Goal: Navigation & Orientation: Find specific page/section

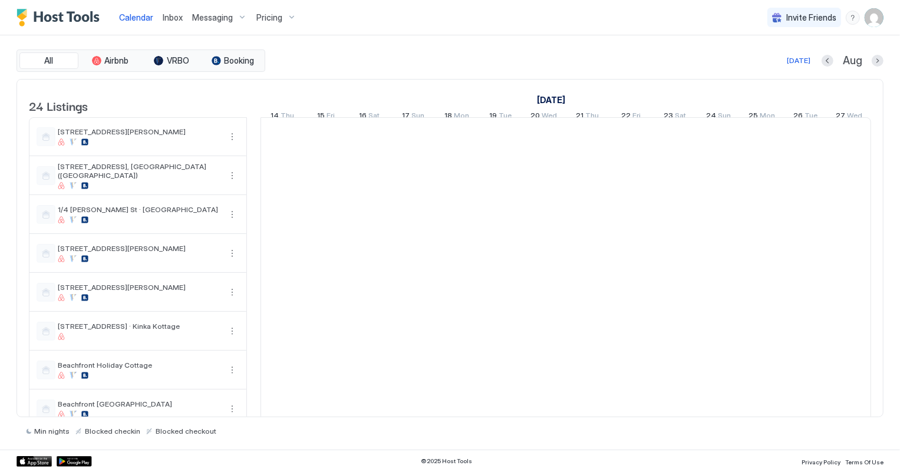
scroll to position [0, 654]
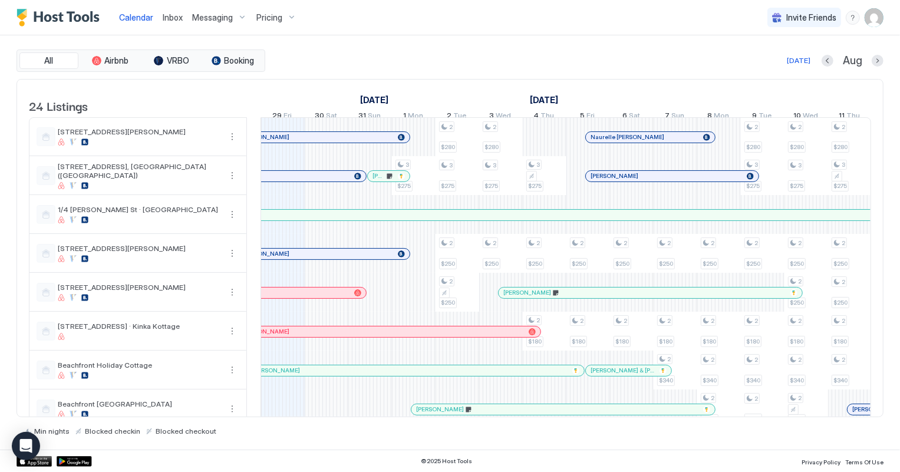
click at [169, 18] on span "Inbox" at bounding box center [173, 17] width 20 height 10
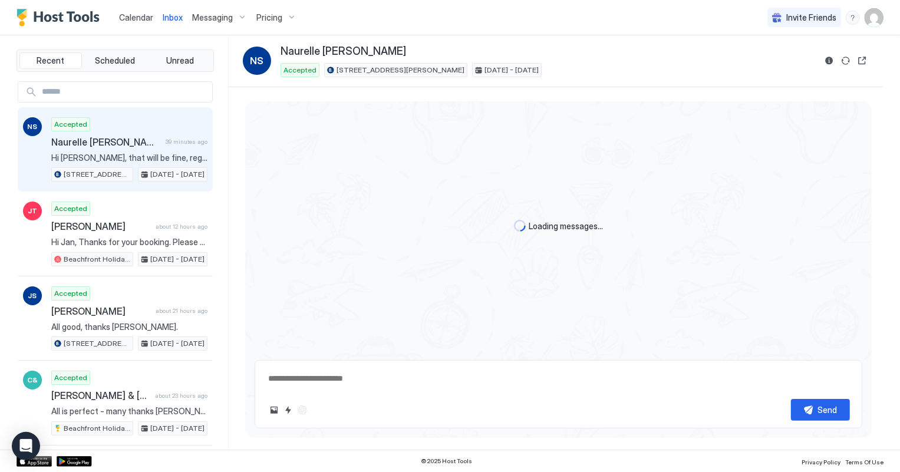
scroll to position [192, 0]
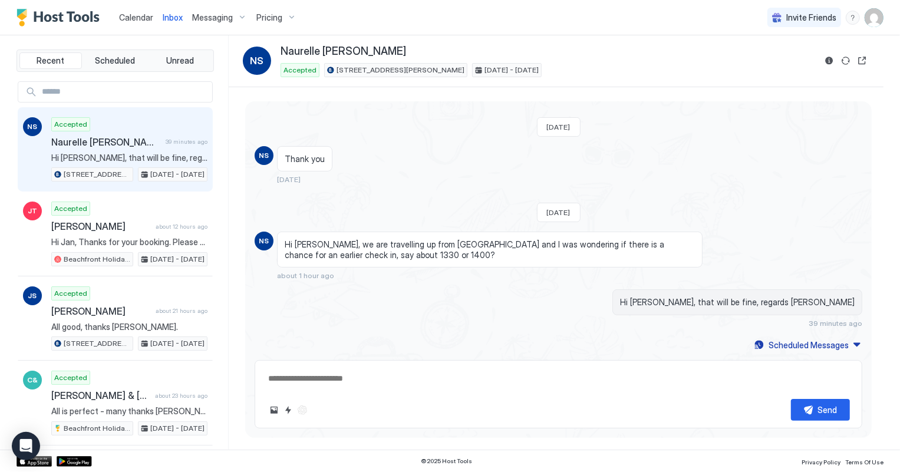
click at [141, 17] on span "Calendar" at bounding box center [136, 17] width 34 height 10
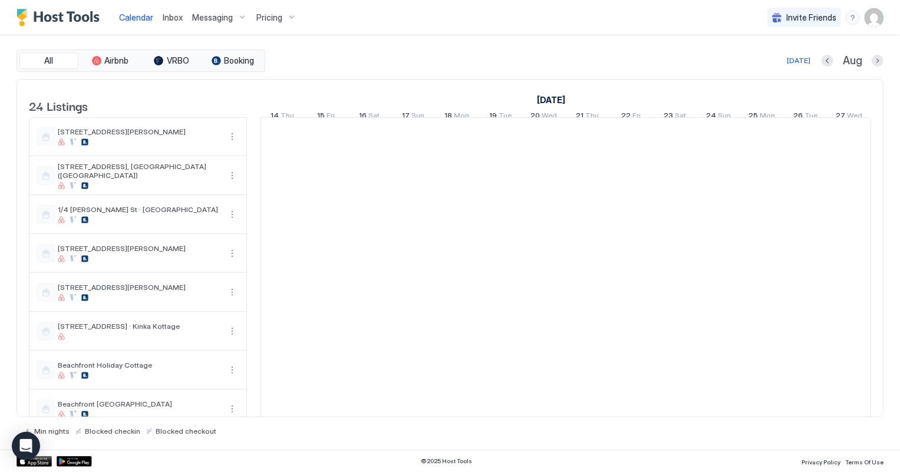
scroll to position [0, 654]
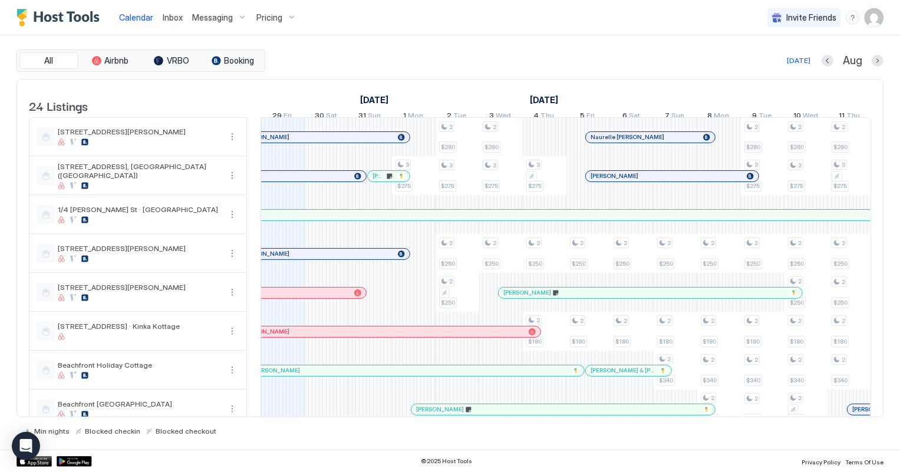
click at [114, 0] on button "Calendar" at bounding box center [136, 17] width 44 height 35
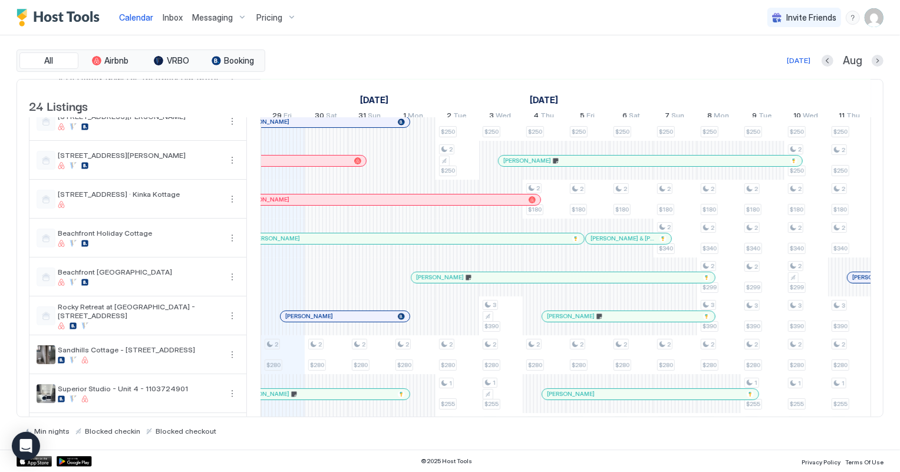
scroll to position [214, 0]
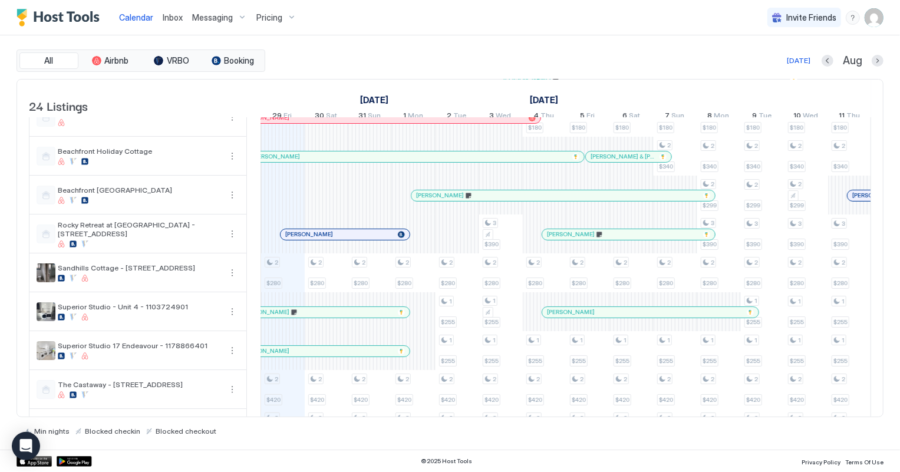
click at [341, 239] on div at bounding box center [341, 234] width 9 height 9
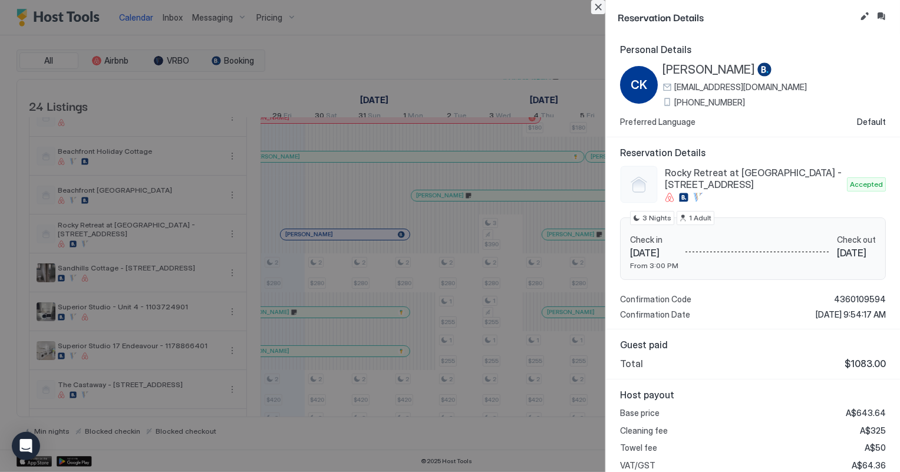
click at [597, 10] on button "Close" at bounding box center [598, 7] width 14 height 14
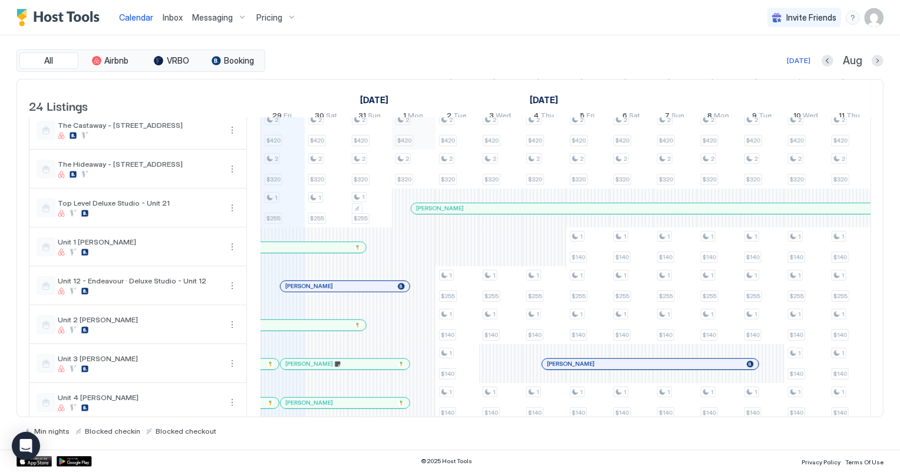
scroll to position [536, 0]
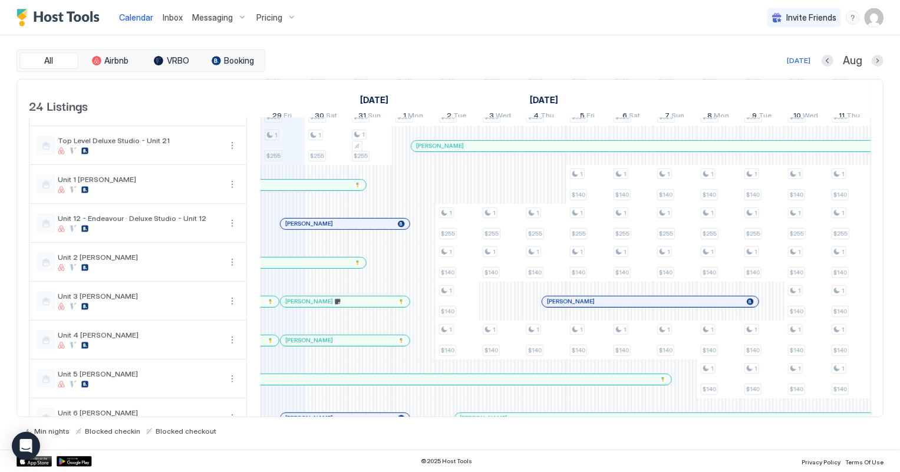
click at [363, 229] on div at bounding box center [363, 223] width 9 height 9
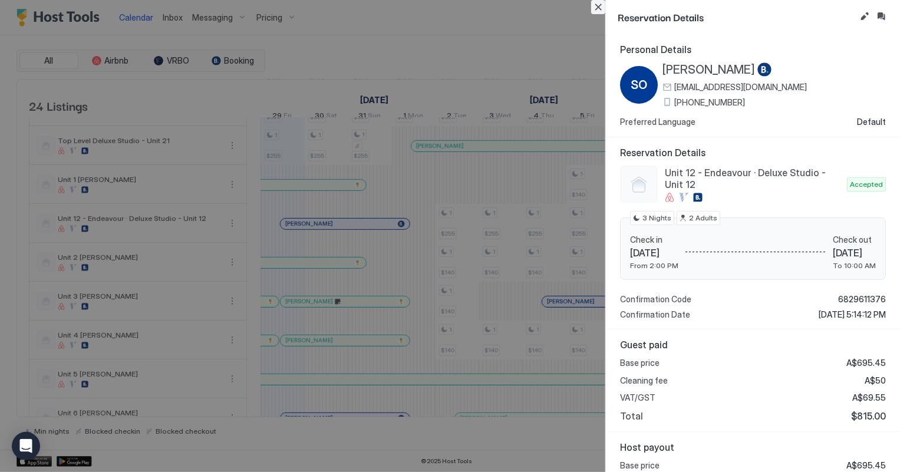
click at [599, 4] on button "Close" at bounding box center [598, 7] width 14 height 14
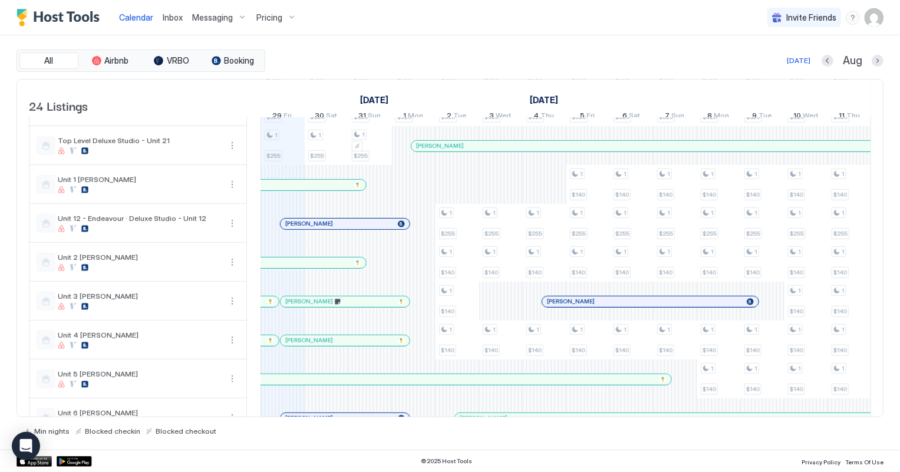
scroll to position [649, 0]
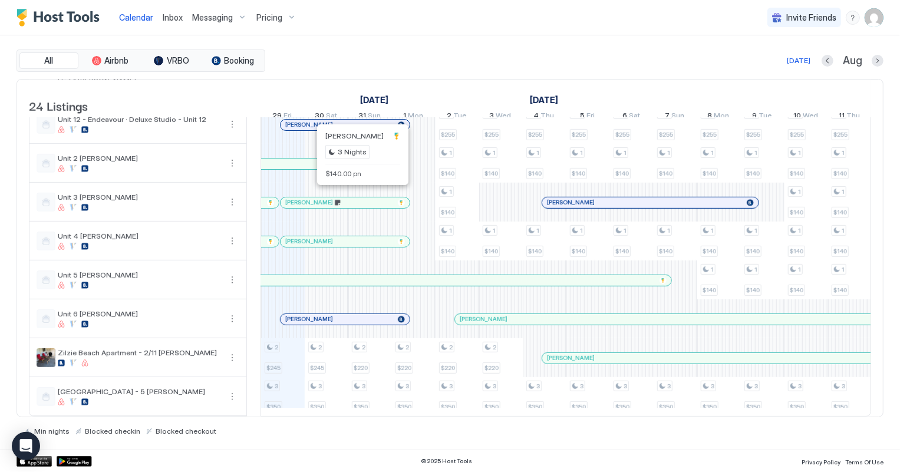
click at [360, 198] on div at bounding box center [360, 202] width 9 height 9
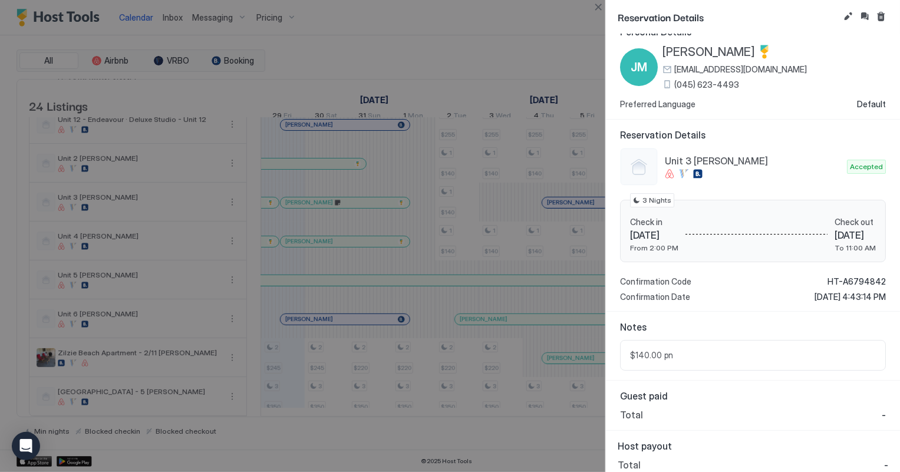
scroll to position [25, 0]
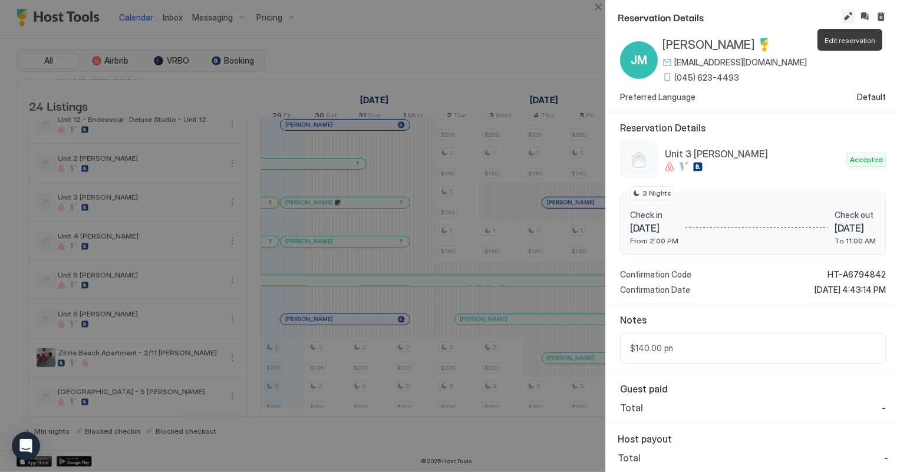
click at [848, 17] on button "Edit reservation" at bounding box center [848, 16] width 14 height 14
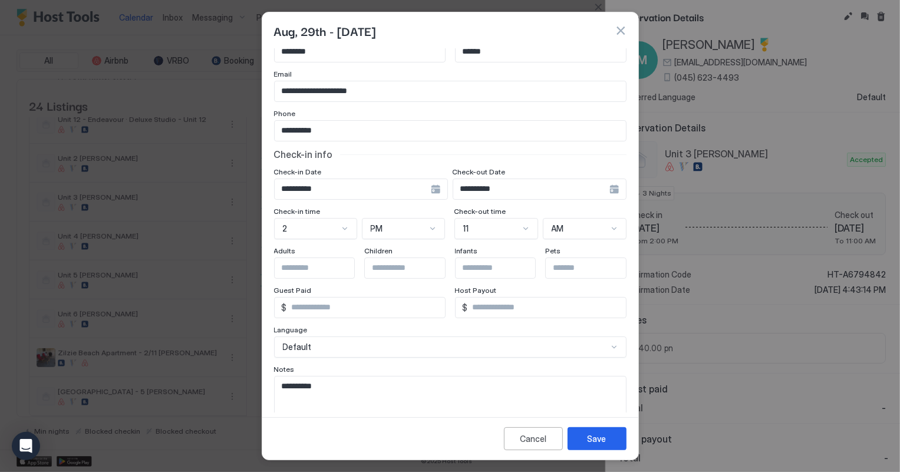
scroll to position [0, 0]
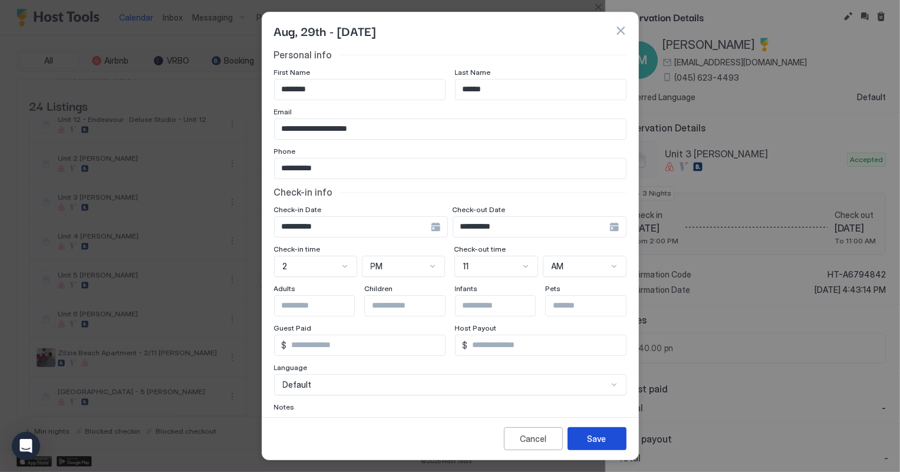
click at [590, 437] on div "Save" at bounding box center [597, 439] width 19 height 12
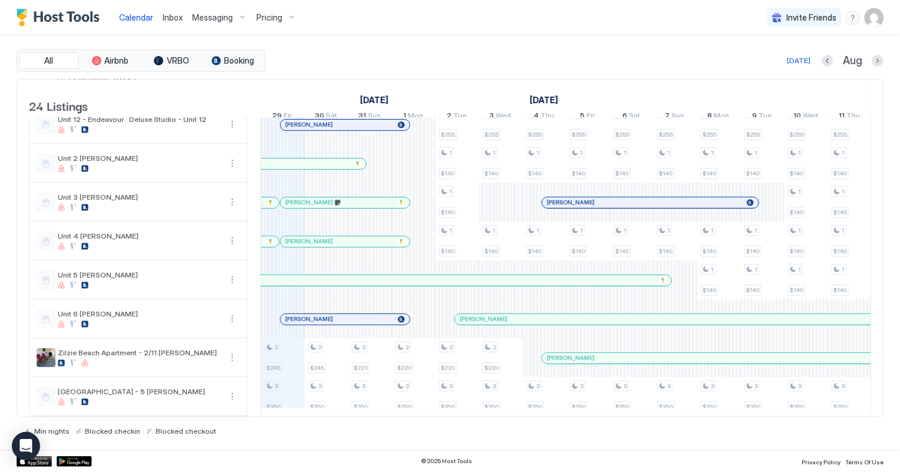
click at [333, 237] on div at bounding box center [333, 241] width 9 height 9
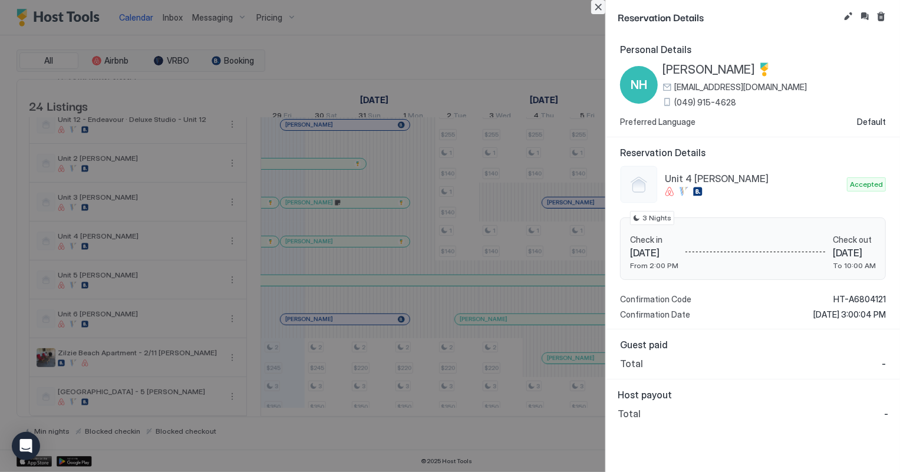
click at [598, 7] on button "Close" at bounding box center [598, 7] width 14 height 14
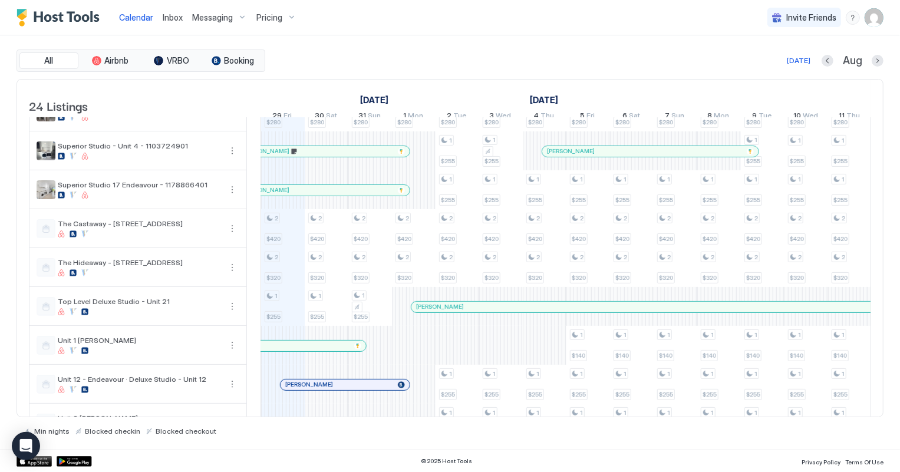
scroll to position [429, 0]
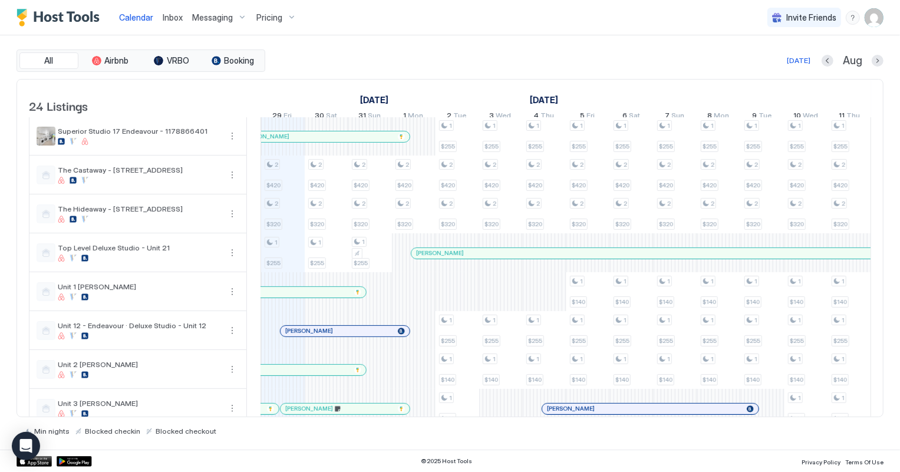
click at [168, 19] on span "Inbox" at bounding box center [173, 17] width 20 height 10
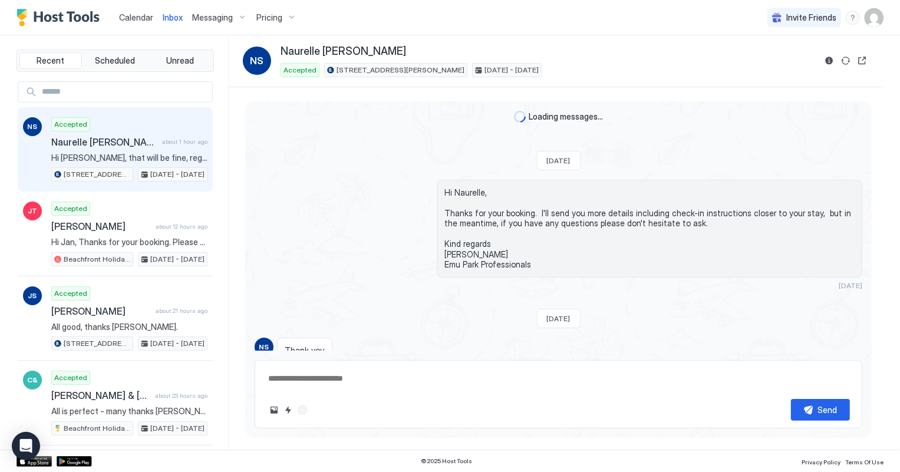
scroll to position [191, 0]
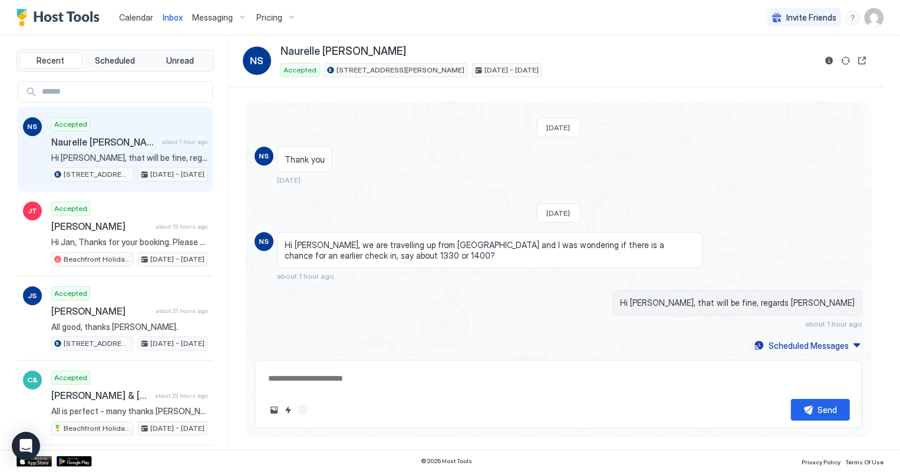
click at [129, 15] on span "Calendar" at bounding box center [136, 17] width 34 height 10
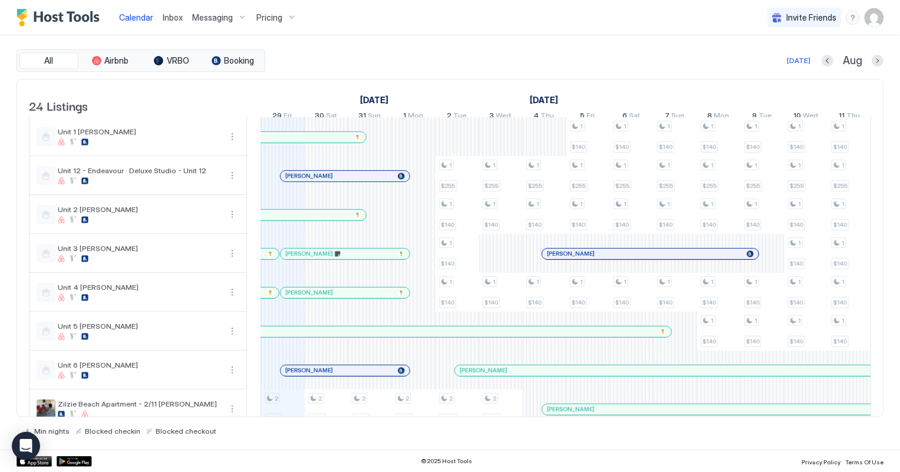
scroll to position [643, 0]
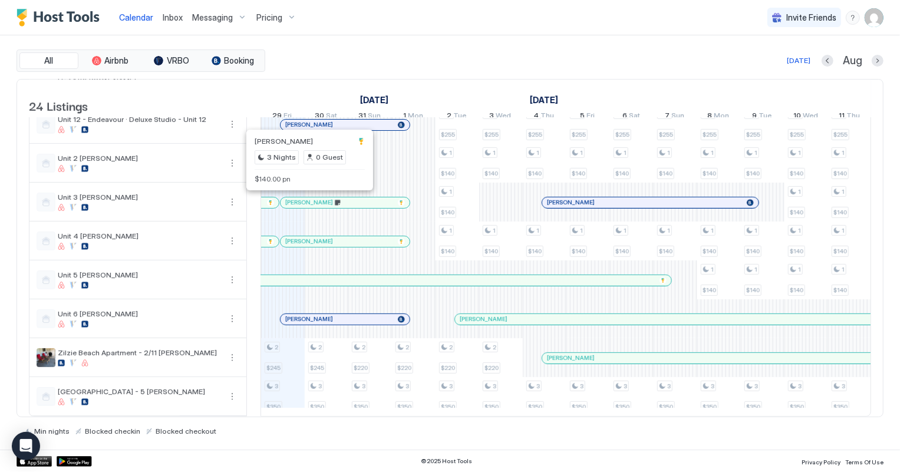
click at [307, 201] on div at bounding box center [307, 202] width 9 height 9
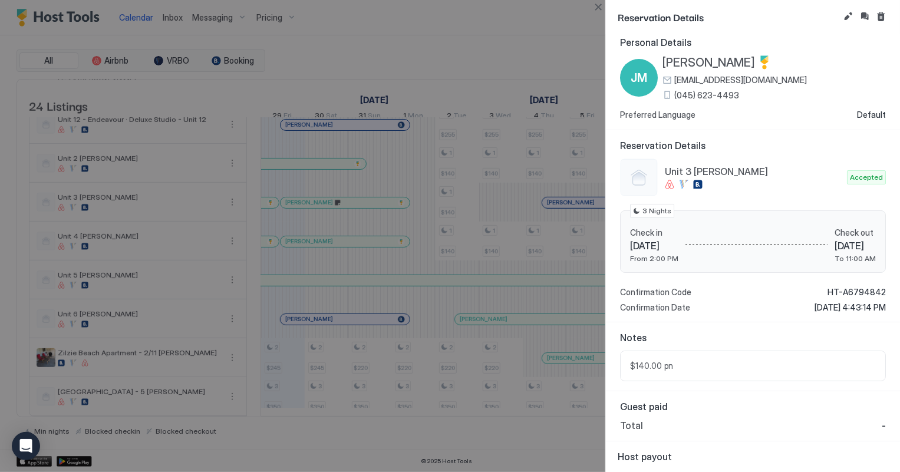
scroll to position [0, 0]
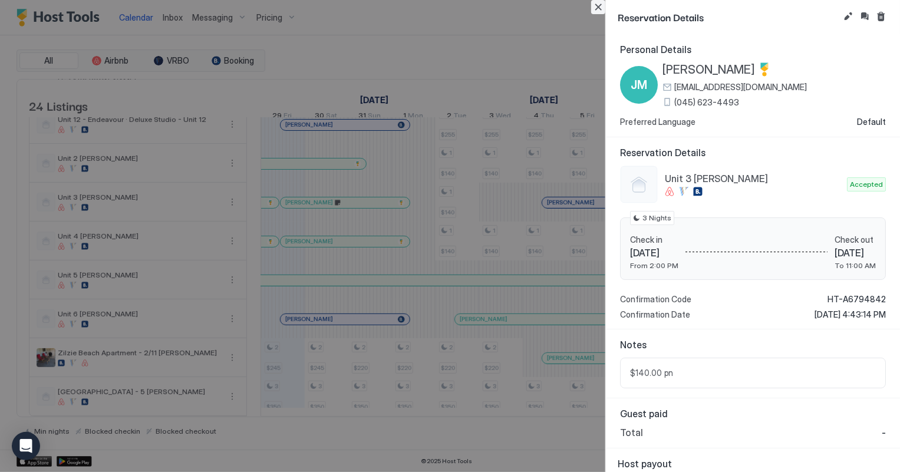
click at [601, 5] on button "Close" at bounding box center [598, 7] width 14 height 14
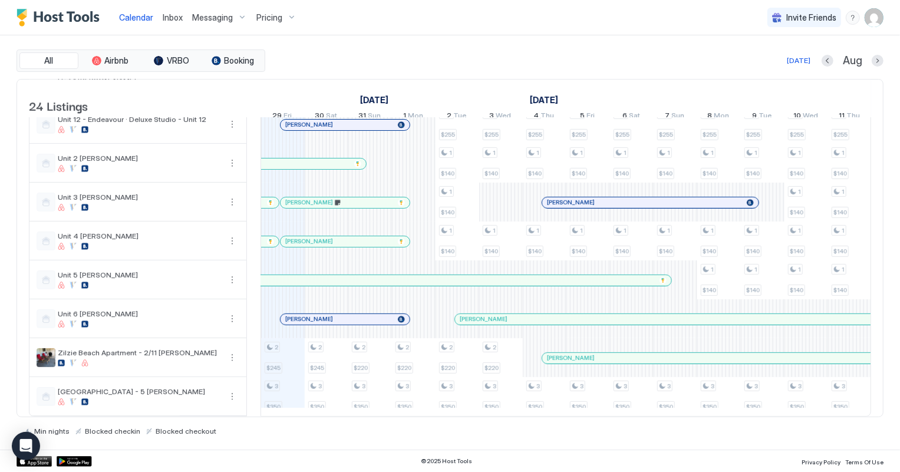
click at [348, 241] on div at bounding box center [348, 241] width 9 height 9
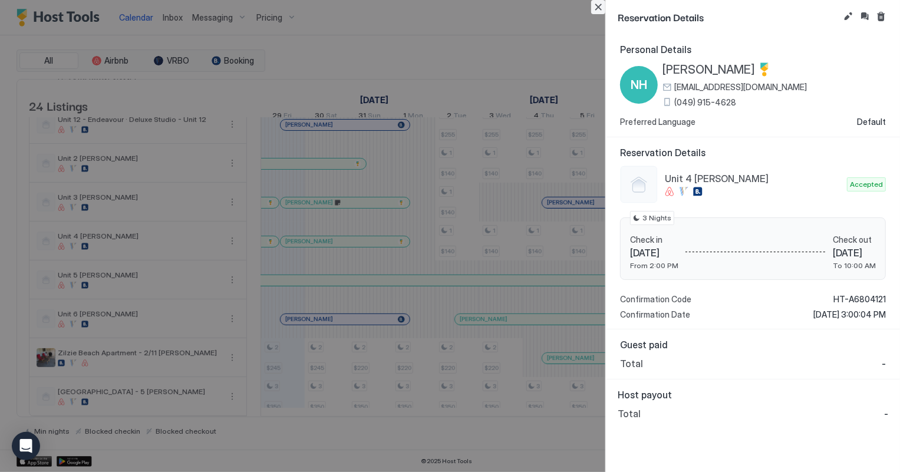
click at [598, 9] on button "Close" at bounding box center [598, 7] width 14 height 14
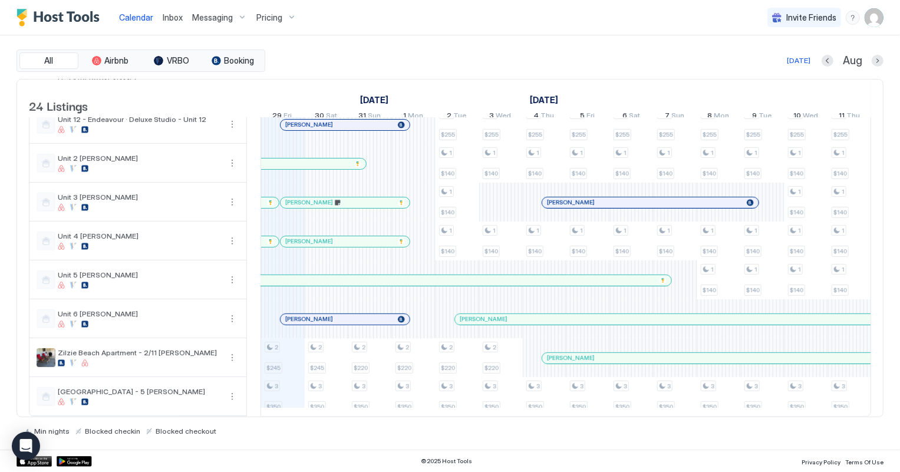
click at [173, 19] on span "Inbox" at bounding box center [173, 17] width 20 height 10
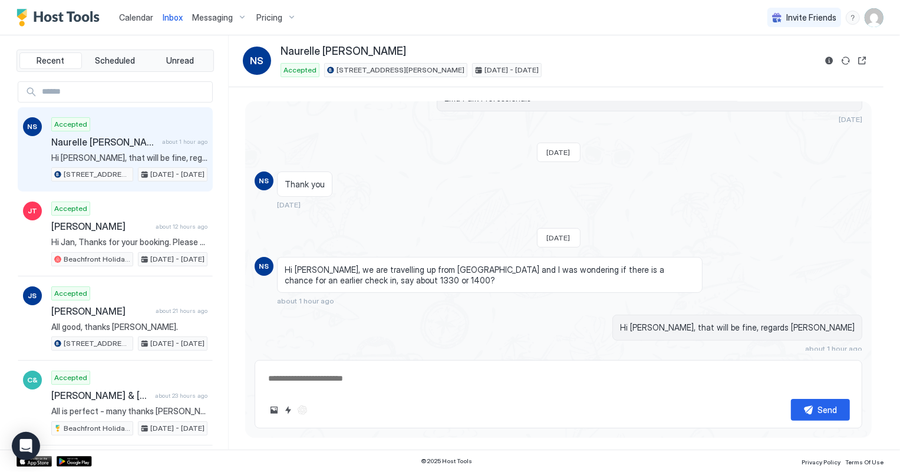
scroll to position [191, 0]
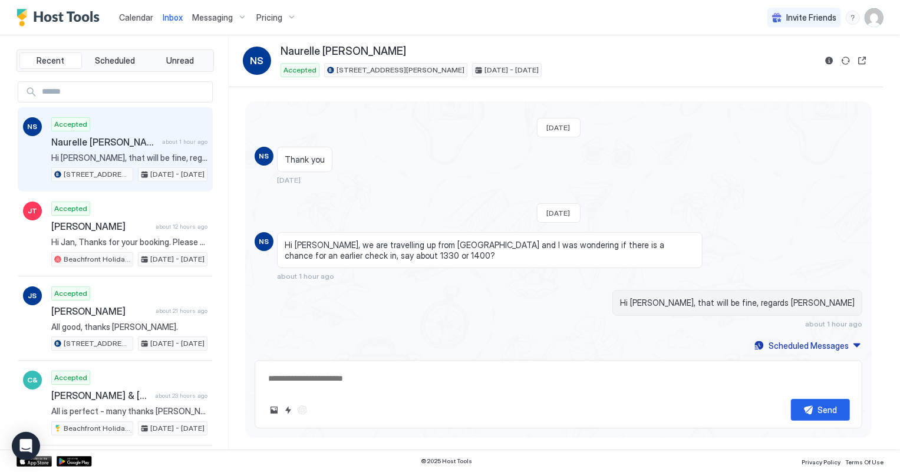
type textarea "*"
click at [137, 14] on span "Calendar" at bounding box center [136, 17] width 34 height 10
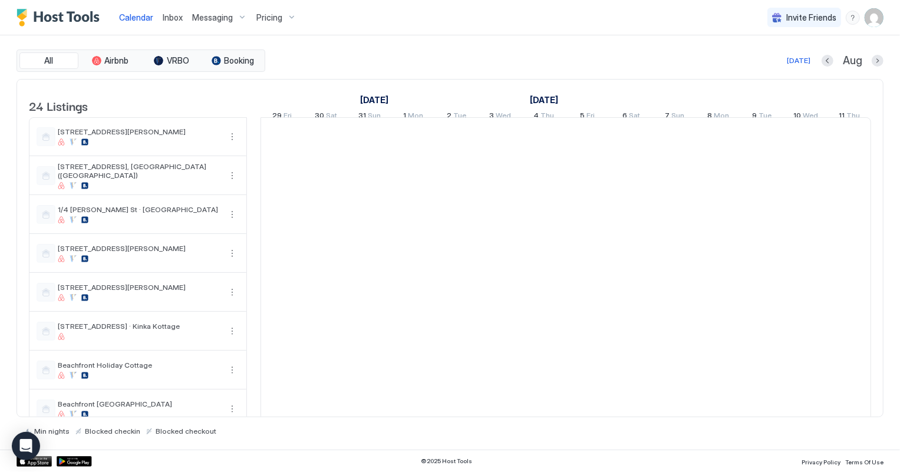
scroll to position [0, 654]
